Goal: Task Accomplishment & Management: Complete application form

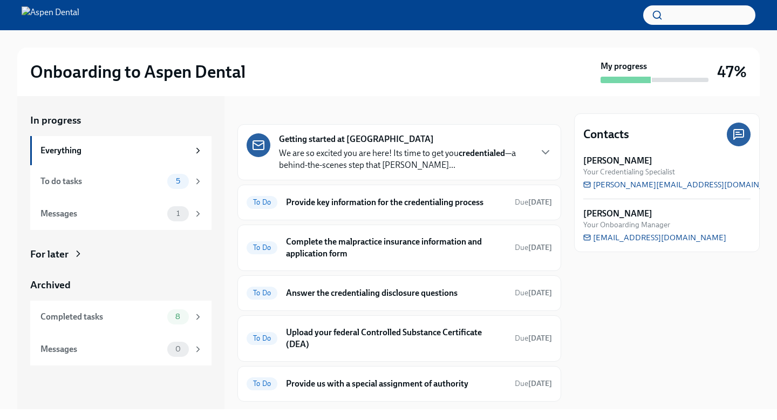
scroll to position [5, 0]
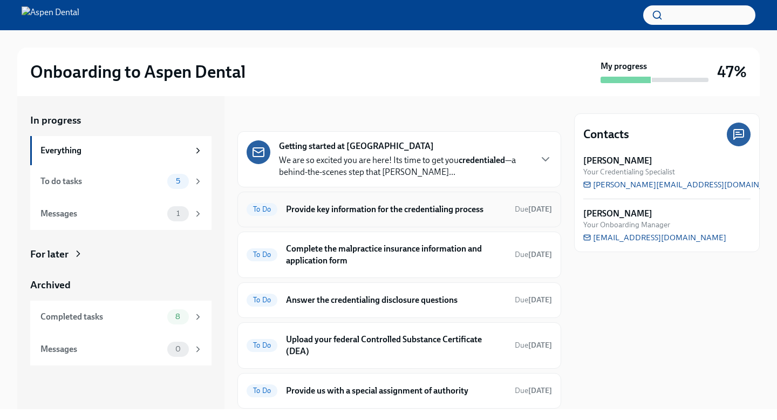
click at [408, 215] on h6 "Provide key information for the credentialing process" at bounding box center [396, 209] width 220 height 12
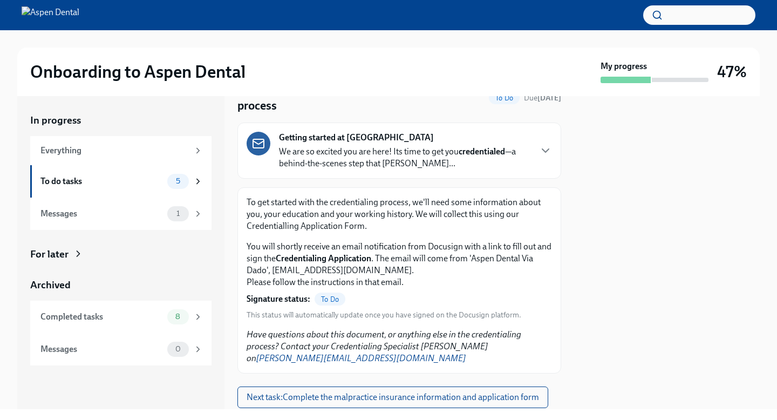
scroll to position [59, 0]
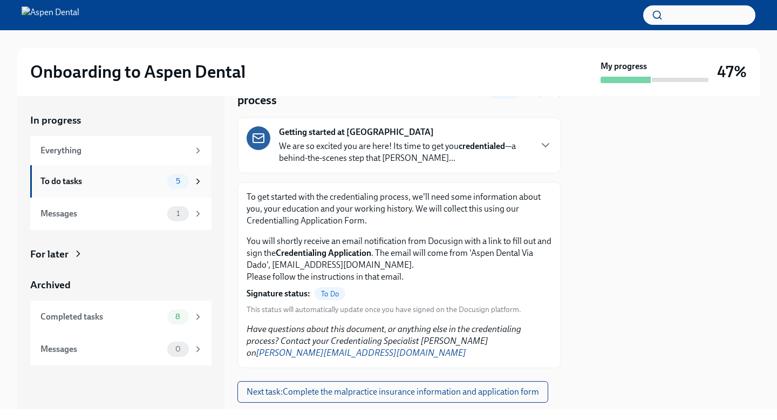
click at [129, 185] on div "To do tasks" at bounding box center [101, 181] width 122 height 12
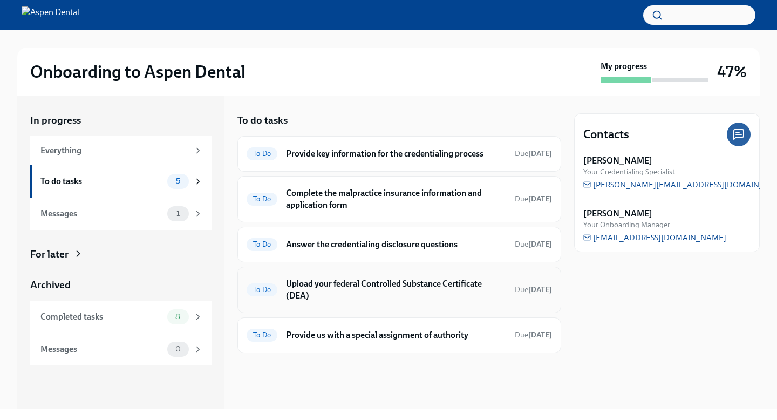
click at [341, 302] on h6 "Upload your federal Controlled Substance Certificate (DEA)" at bounding box center [396, 290] width 220 height 24
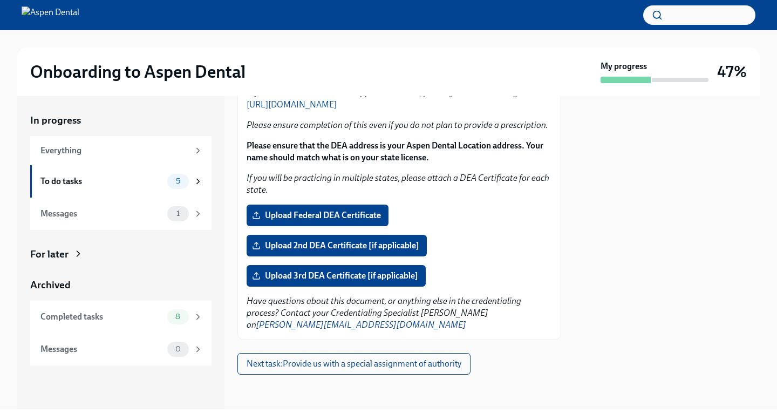
scroll to position [214, 0]
click at [358, 210] on span "Upload Federal DEA Certificate" at bounding box center [317, 215] width 127 height 11
click at [0, 0] on input "Upload Federal DEA Certificate" at bounding box center [0, 0] width 0 height 0
click at [141, 187] on div "To do tasks" at bounding box center [101, 181] width 122 height 12
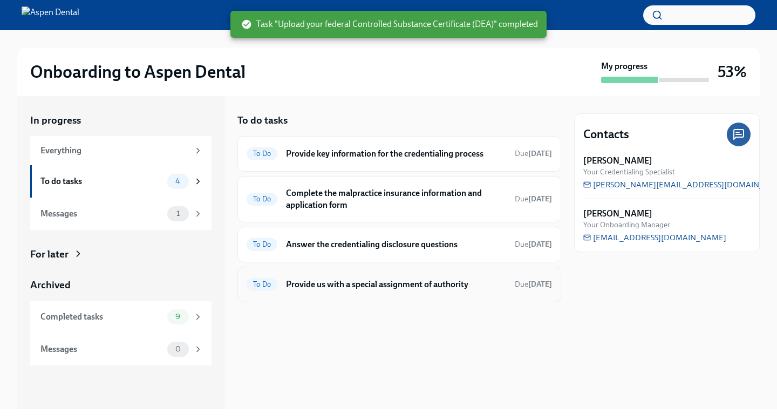
click at [366, 290] on h6 "Provide us with a special assignment of authority" at bounding box center [396, 284] width 220 height 12
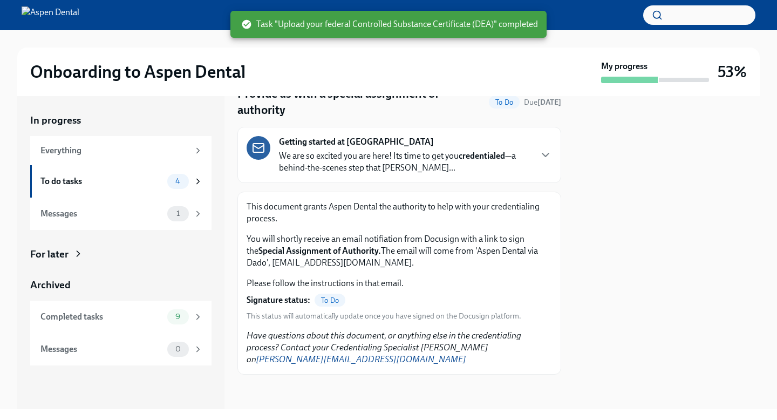
scroll to position [74, 0]
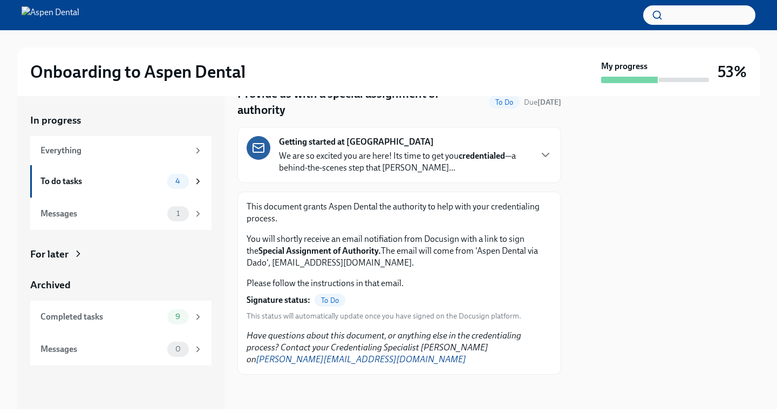
click at [376, 362] on link "[PERSON_NAME][EMAIL_ADDRESS][DOMAIN_NAME]" at bounding box center [361, 359] width 210 height 10
drag, startPoint x: 405, startPoint y: 361, endPoint x: 245, endPoint y: 364, distance: 159.2
click at [245, 364] on div "This document grants Aspen Dental the authority to help with your credentialing…" at bounding box center [399, 282] width 324 height 183
copy link "[PERSON_NAME][EMAIL_ADDRESS][DOMAIN_NAME]"
click at [102, 187] on div "To do tasks" at bounding box center [101, 181] width 122 height 12
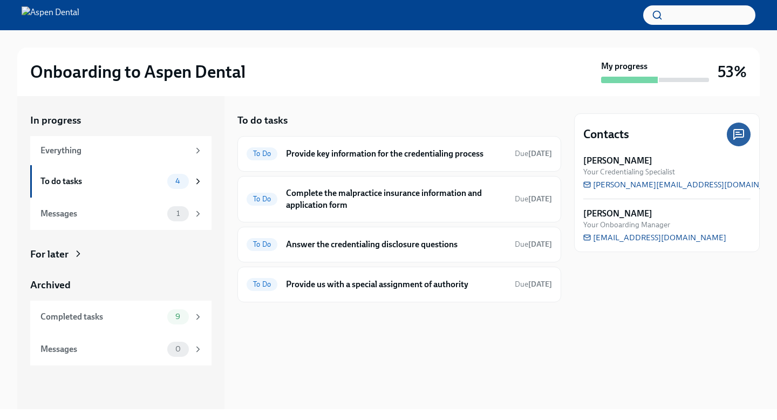
drag, startPoint x: 699, startPoint y: 245, endPoint x: 608, endPoint y: 254, distance: 91.6
click at [608, 252] on div "Contacts [PERSON_NAME] Your Credentialing Specialist [PERSON_NAME][EMAIL_ADDRES…" at bounding box center [667, 182] width 186 height 139
drag, startPoint x: 694, startPoint y: 245, endPoint x: 604, endPoint y: 247, distance: 90.1
click at [604, 243] on div "[PERSON_NAME] Your Onboarding Manager [EMAIL_ADDRESS][DOMAIN_NAME]" at bounding box center [666, 225] width 167 height 35
click at [395, 290] on h6 "Provide us with a special assignment of authority" at bounding box center [396, 284] width 220 height 12
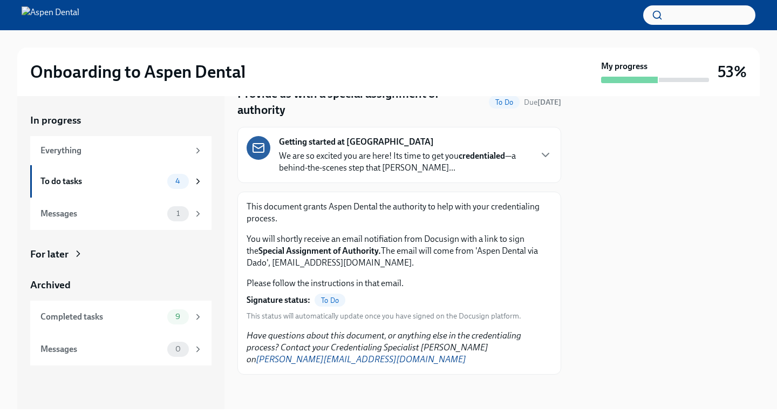
scroll to position [60, 0]
drag, startPoint x: 281, startPoint y: 252, endPoint x: 416, endPoint y: 259, distance: 135.0
click at [381, 256] on strong "Special Assignment of Authority." at bounding box center [319, 250] width 122 height 10
copy strong "Special Assignment of Authority"
click at [72, 185] on div "To do tasks" at bounding box center [101, 181] width 122 height 12
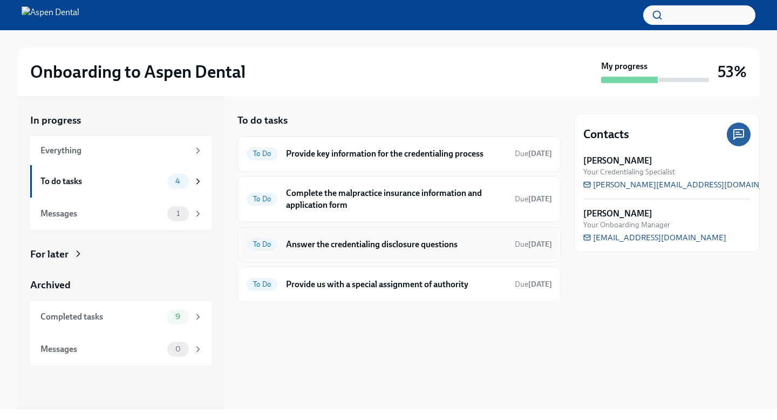
click at [371, 250] on h6 "Answer the credentialing disclosure questions" at bounding box center [396, 244] width 220 height 12
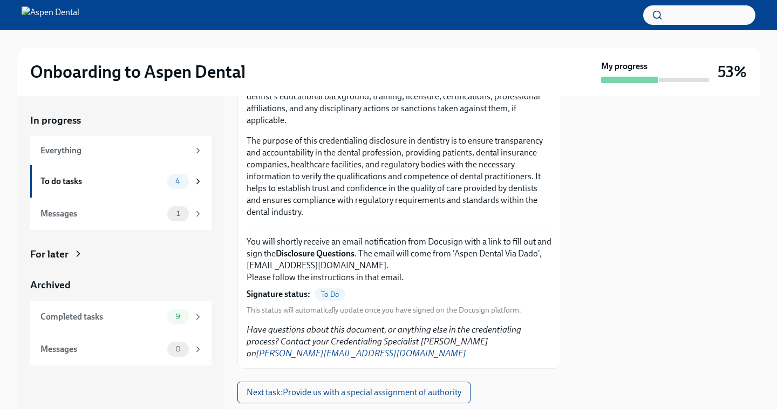
scroll to position [276, 0]
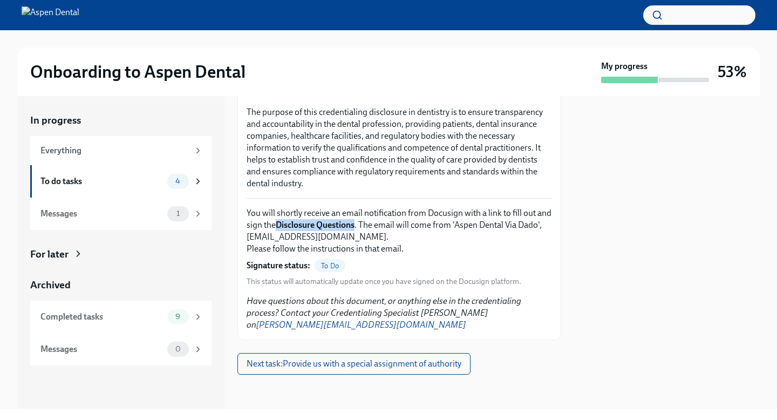
drag, startPoint x: 328, startPoint y: 206, endPoint x: 415, endPoint y: 208, distance: 86.9
click at [354, 220] on strong "Disclosure Questions" at bounding box center [315, 225] width 79 height 10
copy strong "Disclosure Questions"
click at [69, 186] on div "To do tasks" at bounding box center [101, 181] width 122 height 12
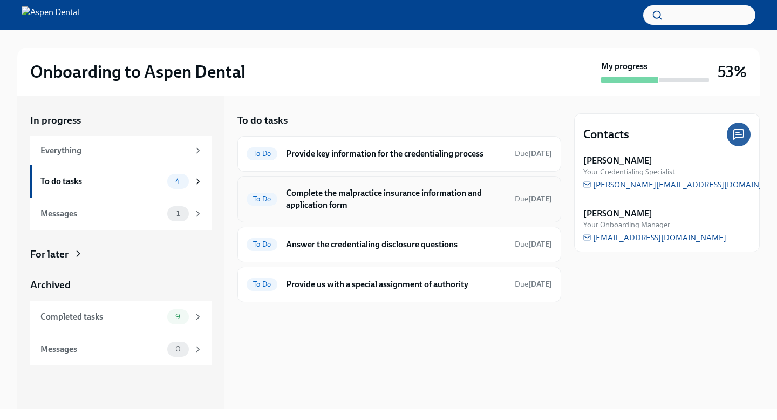
click at [397, 211] on h6 "Complete the malpractice insurance information and application form" at bounding box center [396, 199] width 220 height 24
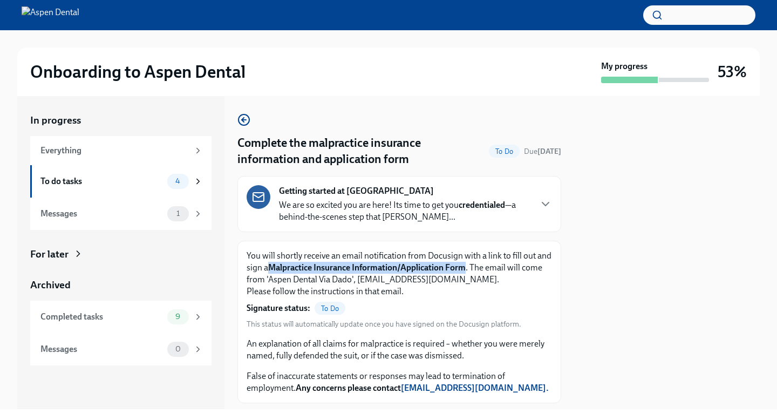
drag, startPoint x: 320, startPoint y: 281, endPoint x: 267, endPoint y: 293, distance: 54.3
click at [268, 272] on strong "Malpractice Insurance Information/Application Form" at bounding box center [366, 267] width 197 height 10
copy strong "Malpractice Insurance Information/Application Form"
click at [99, 187] on div "To do tasks" at bounding box center [101, 181] width 122 height 12
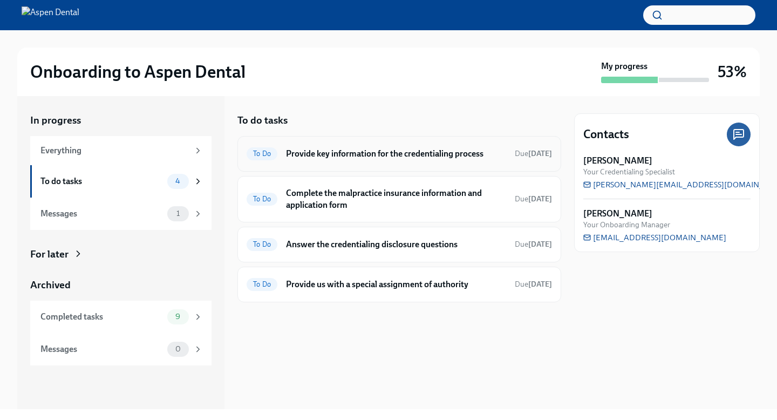
click at [395, 158] on h6 "Provide key information for the credentialing process" at bounding box center [396, 154] width 220 height 12
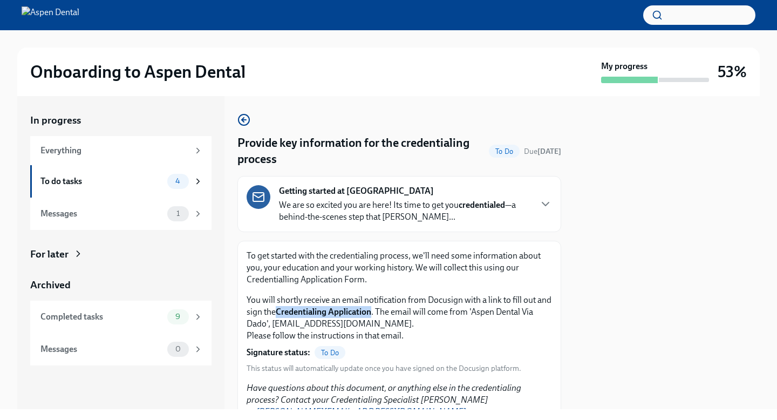
drag, startPoint x: 328, startPoint y: 330, endPoint x: 434, endPoint y: 331, distance: 105.7
click at [371, 317] on strong "Credentialing Application" at bounding box center [323, 311] width 95 height 10
copy strong "Credentialing Application"
click at [114, 187] on div "To do tasks" at bounding box center [101, 181] width 122 height 12
